Goal: Navigation & Orientation: Find specific page/section

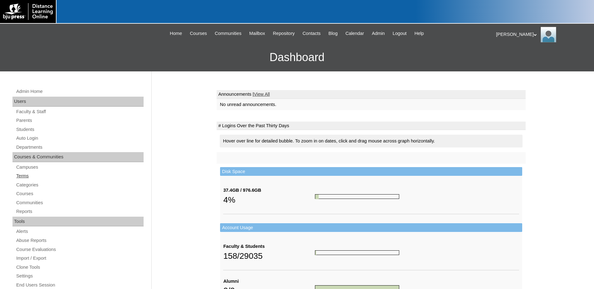
click at [22, 176] on link "Terms" at bounding box center [80, 176] width 128 height 8
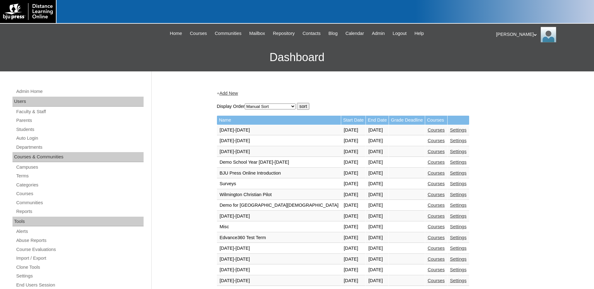
scroll to position [159, 0]
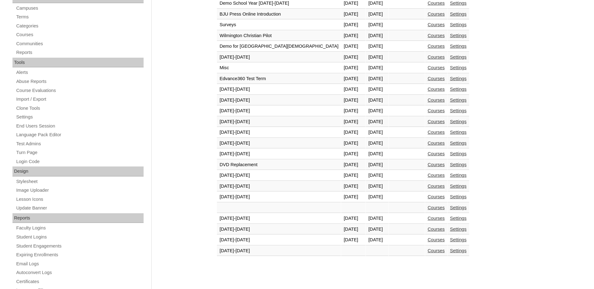
click at [428, 241] on link "Courses" at bounding box center [436, 240] width 17 height 5
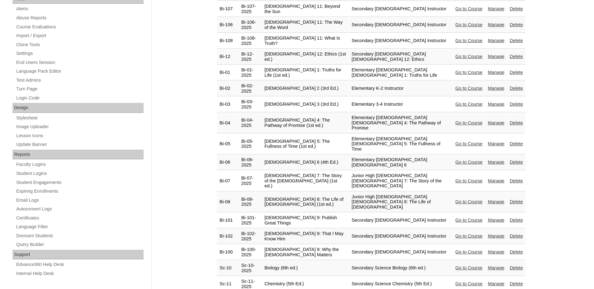
scroll to position [478, 0]
